Goal: Information Seeking & Learning: Compare options

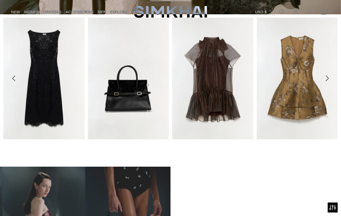
scroll to position [192, 0]
click at [13, 77] on icon "Move to previous carousel slide" at bounding box center [14, 78] width 8 height 8
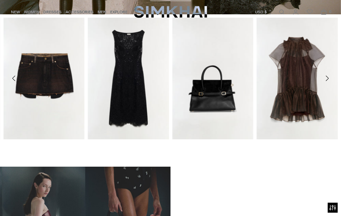
click at [13, 78] on icon "Move to previous carousel slide" at bounding box center [13, 78] width 3 height 5
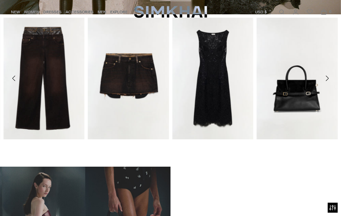
click at [324, 80] on icon "Move to next carousel slide" at bounding box center [327, 78] width 8 height 8
click at [325, 79] on icon "Move to next carousel slide" at bounding box center [327, 78] width 8 height 8
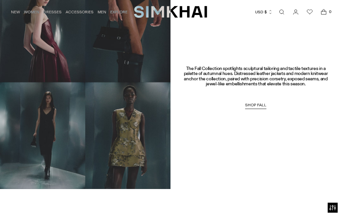
click at [254, 102] on span "SHOP FALL" at bounding box center [255, 104] width 21 height 5
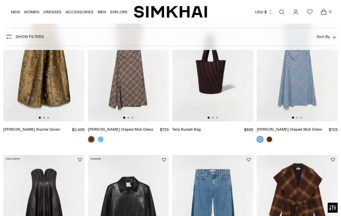
scroll to position [590, 0]
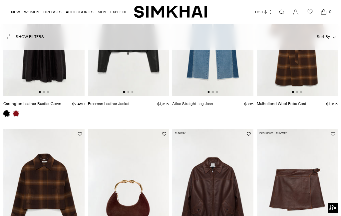
click at [301, 143] on img at bounding box center [296, 189] width 81 height 121
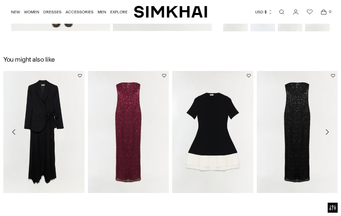
scroll to position [467, 0]
click at [329, 129] on icon "Move to next carousel slide" at bounding box center [327, 132] width 8 height 8
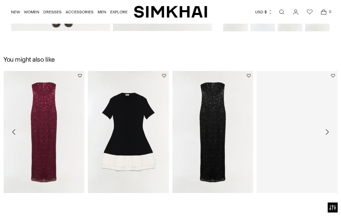
scroll to position [468, 0]
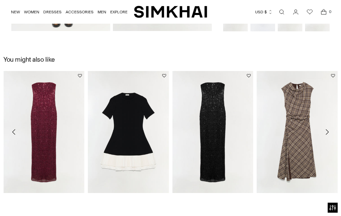
click at [327, 130] on icon "Move to next carousel slide" at bounding box center [326, 131] width 3 height 5
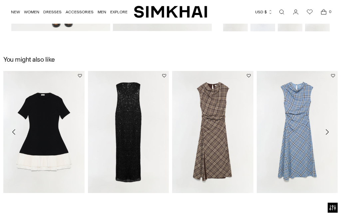
click at [327, 132] on icon "Move to next carousel slide" at bounding box center [326, 131] width 3 height 5
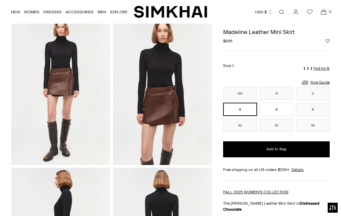
scroll to position [0, 0]
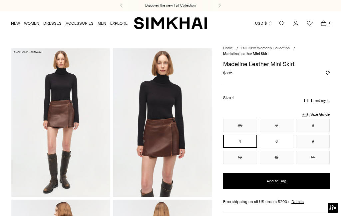
click at [52, 23] on link "DRESSES" at bounding box center [52, 23] width 18 height 15
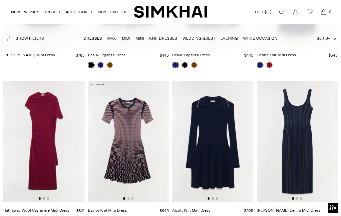
scroll to position [1132, 0]
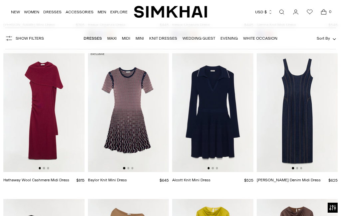
click at [120, 120] on img at bounding box center [128, 110] width 81 height 121
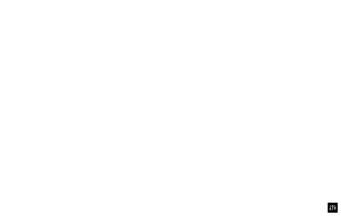
click at [129, 92] on img at bounding box center [128, 110] width 81 height 121
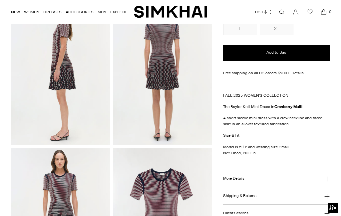
scroll to position [202, 0]
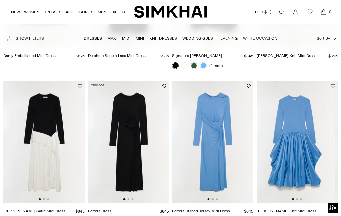
scroll to position [0, 1]
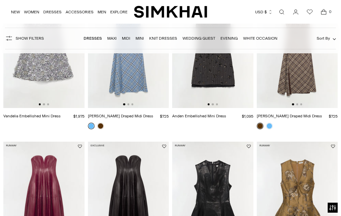
scroll to position [152, 0]
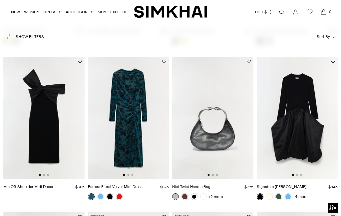
scroll to position [352, 0]
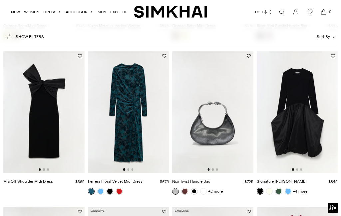
click at [129, 133] on img at bounding box center [128, 111] width 81 height 121
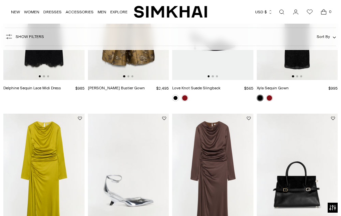
scroll to position [211, 0]
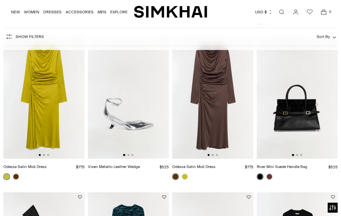
click at [40, 88] on img at bounding box center [43, 97] width 81 height 121
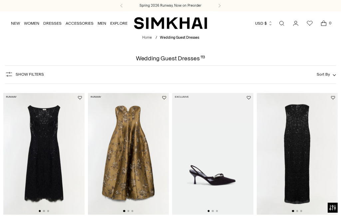
click at [130, 162] on img at bounding box center [128, 153] width 81 height 121
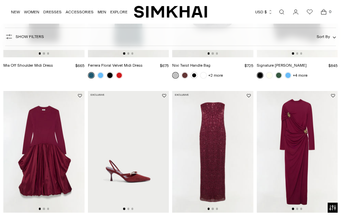
scroll to position [468, 0]
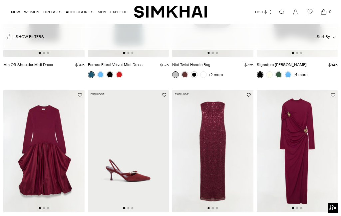
click at [41, 146] on img at bounding box center [43, 150] width 81 height 121
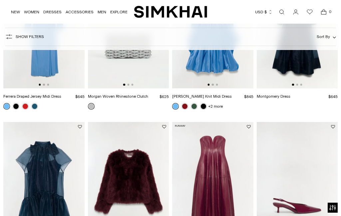
scroll to position [796, 0]
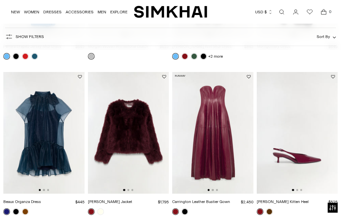
click at [210, 139] on img at bounding box center [212, 132] width 81 height 121
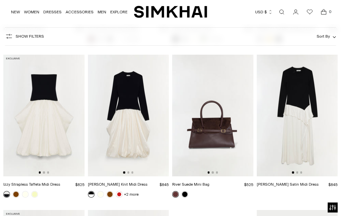
scroll to position [1744, 0]
click at [301, 134] on img at bounding box center [296, 115] width 81 height 121
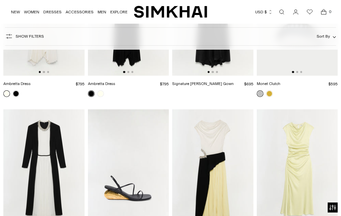
scroll to position [2000, 0]
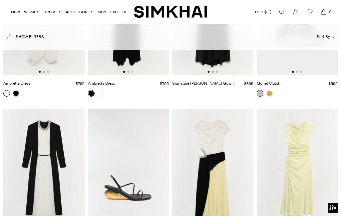
click at [300, 175] on img at bounding box center [296, 169] width 81 height 121
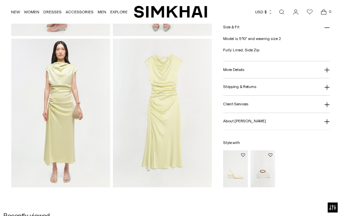
scroll to position [312, 0]
click at [266, 173] on img "Mod Bag" at bounding box center [262, 168] width 25 height 37
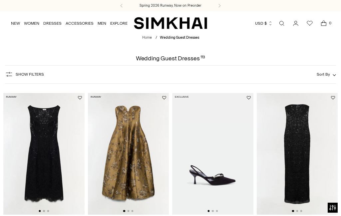
scroll to position [112, 0]
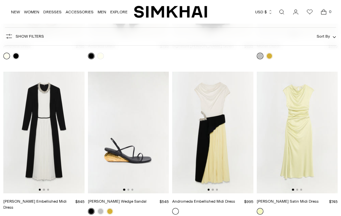
scroll to position [2038, 0]
click at [236, 142] on img at bounding box center [212, 131] width 81 height 121
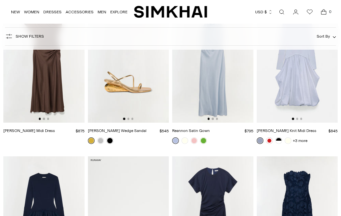
scroll to position [2734, 0]
click at [304, 136] on link "+3 more" at bounding box center [299, 140] width 15 height 9
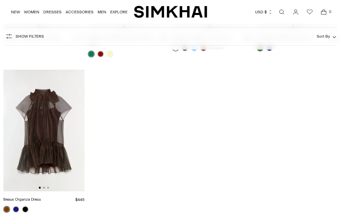
scroll to position [4376, 0]
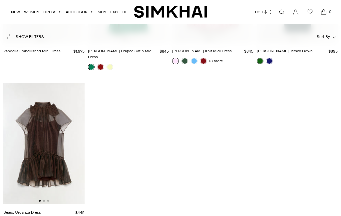
click at [49, 129] on img at bounding box center [43, 142] width 81 height 121
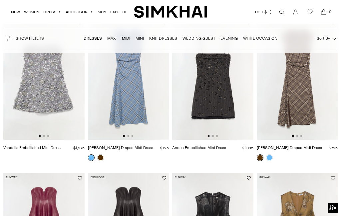
scroll to position [78, 0]
